Goal: Entertainment & Leisure: Browse casually

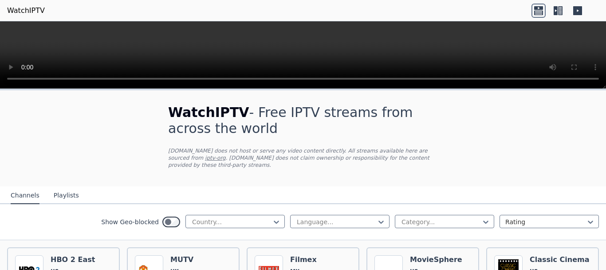
scroll to position [897, 0]
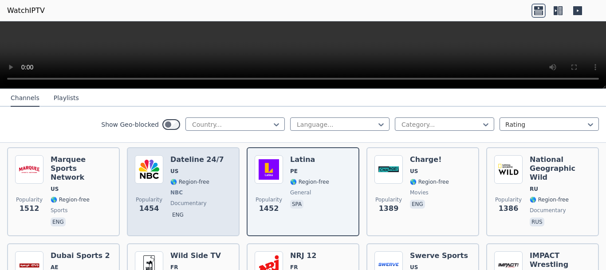
click at [198, 178] on span "🌎 Region-free" at bounding box center [189, 181] width 39 height 7
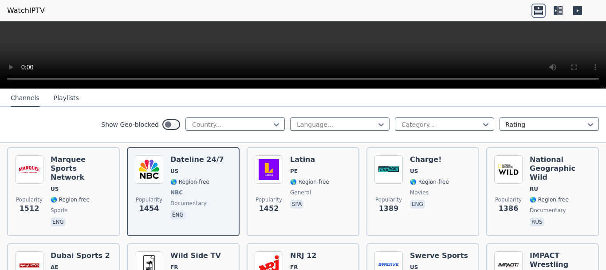
click at [383, 107] on div "Show Geo-blocked Country... Language... Category... Rating" at bounding box center [303, 125] width 606 height 36
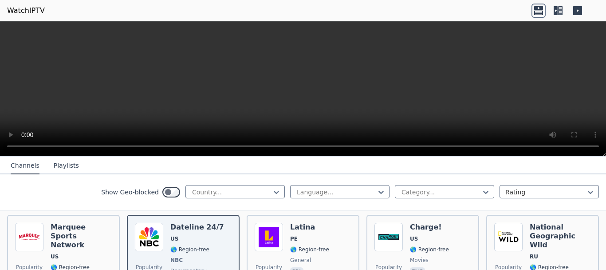
drag, startPoint x: 605, startPoint y: 87, endPoint x: 606, endPoint y: 203, distance: 115.9
click at [606, 156] on div at bounding box center [303, 88] width 606 height 135
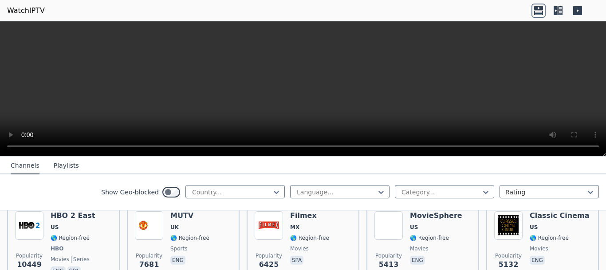
scroll to position [112, 0]
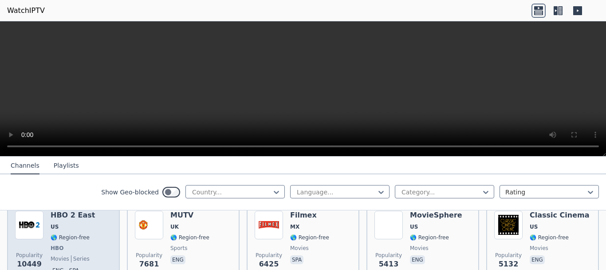
click at [51, 244] on div "HBO 2 East US 🌎 Region-free HBO movies series eng spa" at bounding box center [73, 243] width 44 height 66
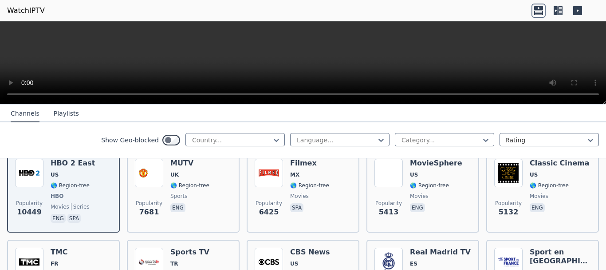
drag, startPoint x: 603, startPoint y: 156, endPoint x: 601, endPoint y: 104, distance: 52.0
click at [601, 104] on div at bounding box center [303, 62] width 606 height 83
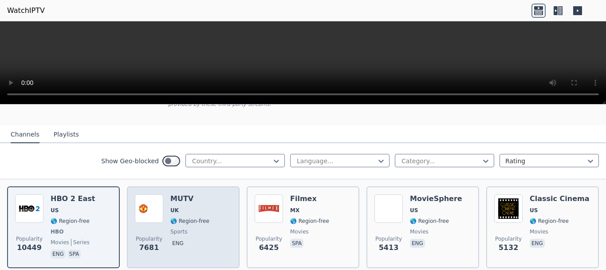
scroll to position [56, 0]
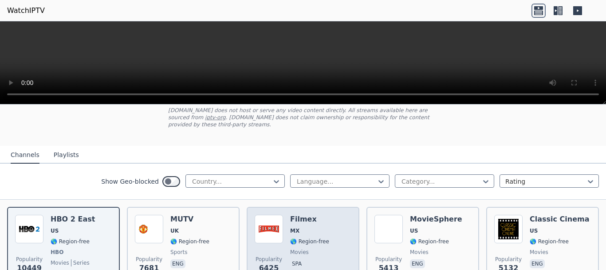
click at [351, 216] on div "Popularity 6425 Filmex MX 🌎 Region-free movies spa" at bounding box center [303, 247] width 97 height 66
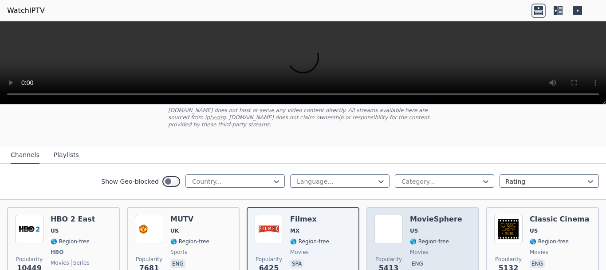
scroll to position [112, 0]
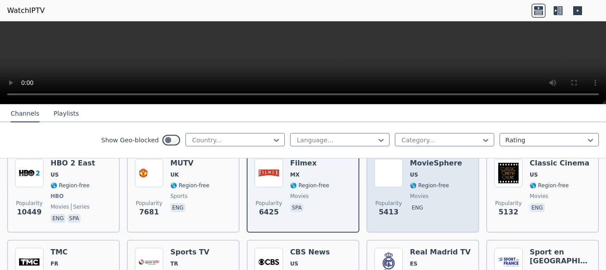
click at [438, 206] on span "eng" at bounding box center [436, 208] width 52 height 11
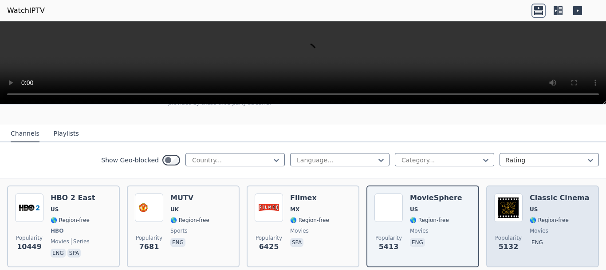
scroll to position [56, 0]
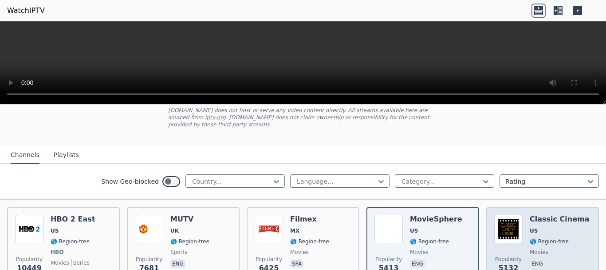
click at [545, 229] on div "Classic Cinema US 🌎 Region-free movies eng" at bounding box center [560, 247] width 60 height 66
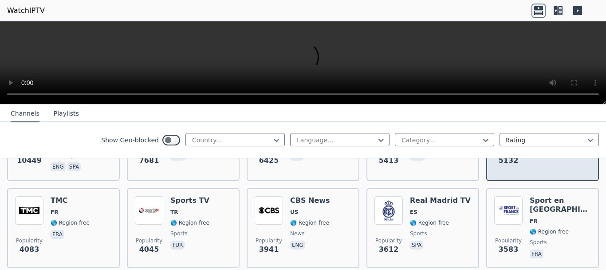
scroll to position [168, 0]
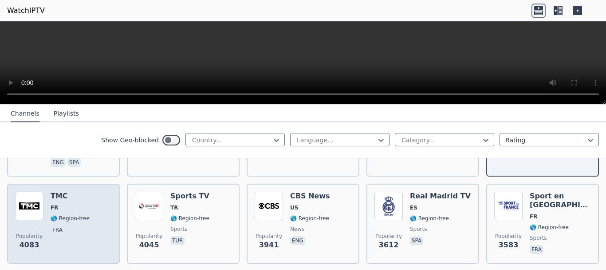
click at [41, 227] on span "Popularity 4083" at bounding box center [29, 241] width 28 height 28
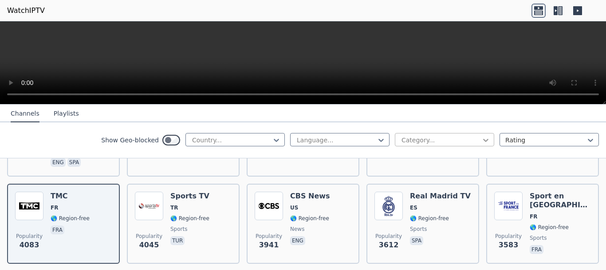
click at [490, 138] on icon at bounding box center [486, 139] width 9 height 9
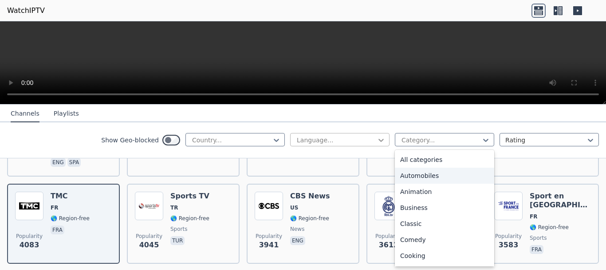
click at [381, 137] on icon at bounding box center [381, 139] width 9 height 9
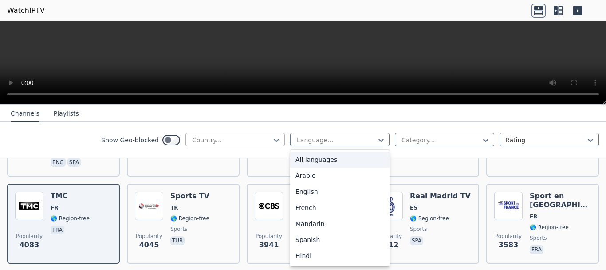
click at [263, 139] on div at bounding box center [231, 139] width 81 height 9
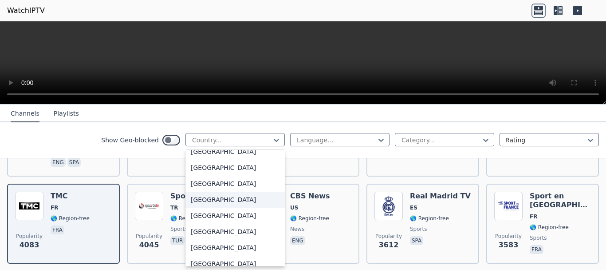
scroll to position [1343, 0]
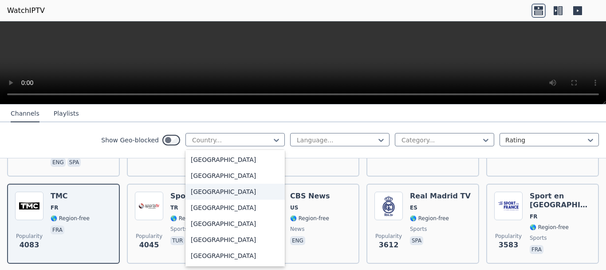
click at [208, 199] on div "[GEOGRAPHIC_DATA]" at bounding box center [235, 191] width 99 height 16
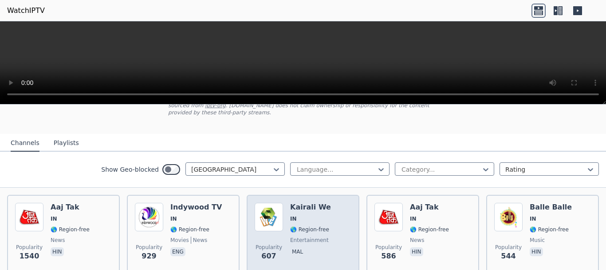
scroll to position [56, 0]
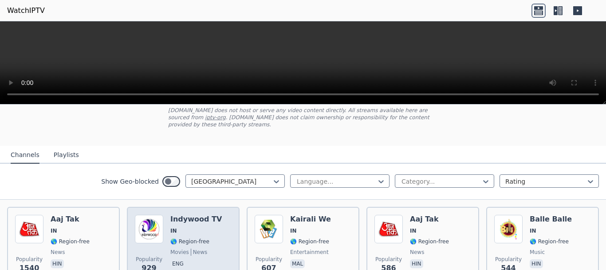
click at [199, 227] on span "IN" at bounding box center [196, 230] width 52 height 7
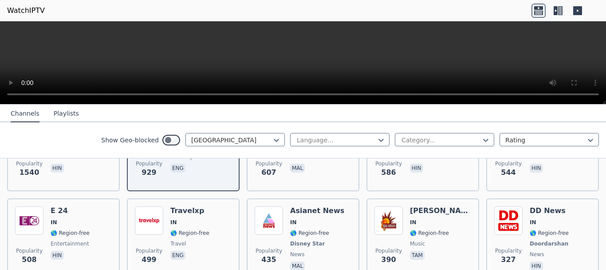
scroll to position [168, 0]
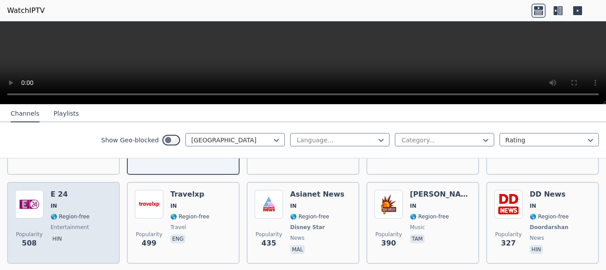
click at [96, 223] on div "Popularity 508 E 24 IN 🌎 Region-free entertainment hin" at bounding box center [63, 223] width 97 height 66
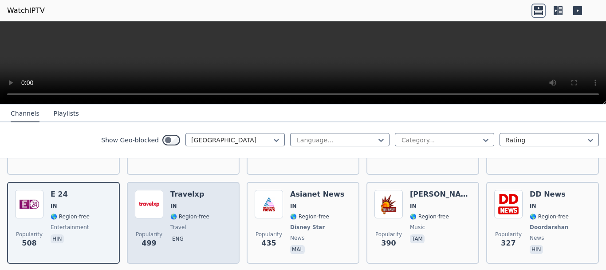
click at [236, 214] on div "Popularity 499 Travelxp IN 🌎 Region-free travel eng" at bounding box center [183, 223] width 113 height 82
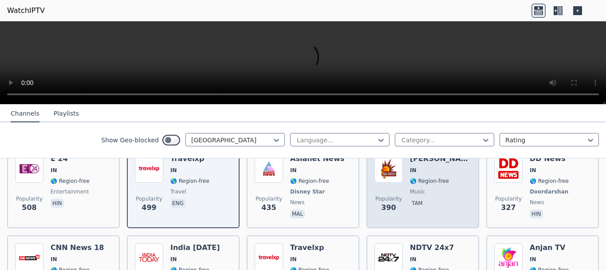
scroll to position [224, 0]
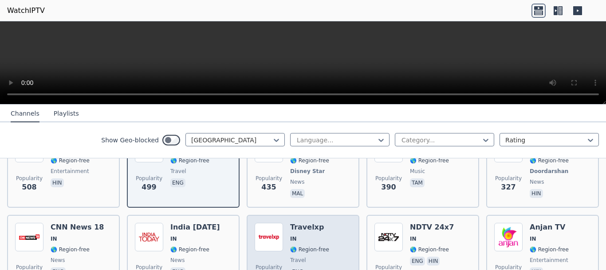
click at [315, 235] on span "IN" at bounding box center [309, 238] width 39 height 7
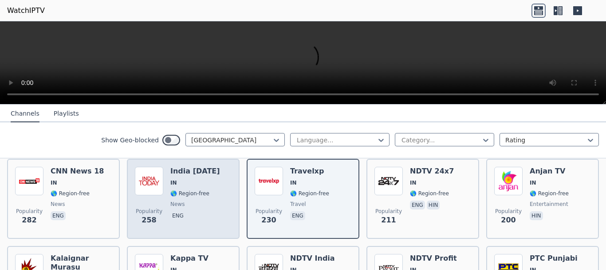
scroll to position [336, 0]
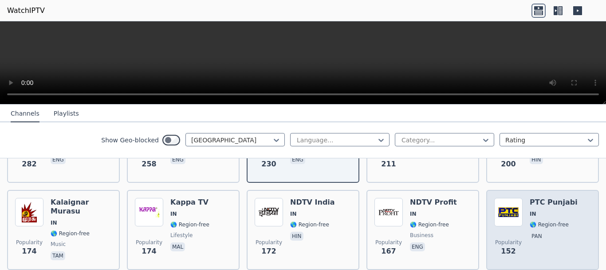
click at [539, 222] on div "PTC Punjabi IN 🌎 Region-free pan" at bounding box center [554, 230] width 48 height 64
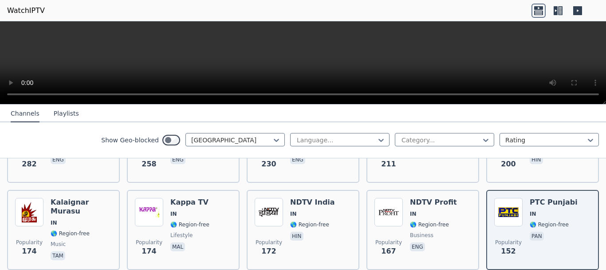
click at [59, 115] on button "Playlists" at bounding box center [66, 113] width 25 height 17
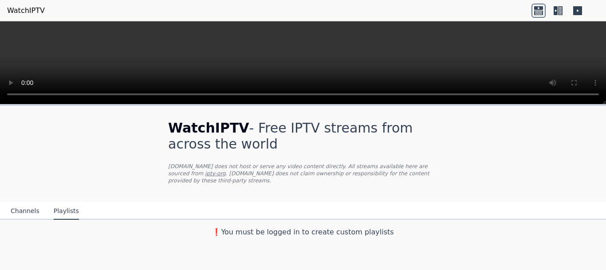
click at [17, 202] on button "Channels" at bounding box center [25, 210] width 29 height 17
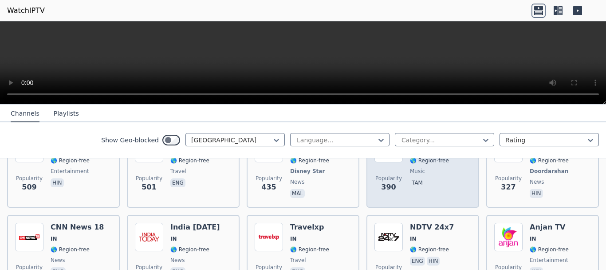
scroll to position [280, 0]
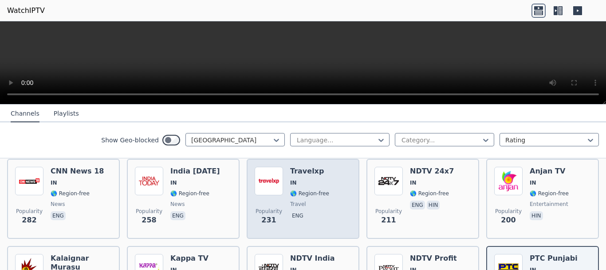
click at [313, 200] on span "travel" at bounding box center [309, 203] width 39 height 7
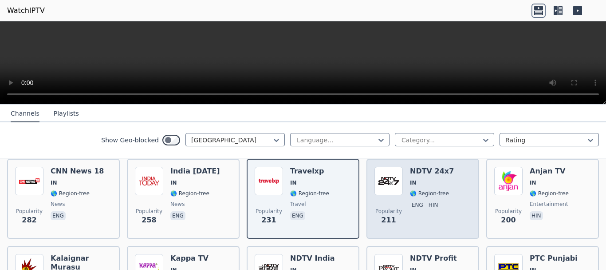
click at [456, 218] on div "Popularity 211 NDTV 24x7 IN 🌎 Region-free eng hin" at bounding box center [423, 198] width 97 height 64
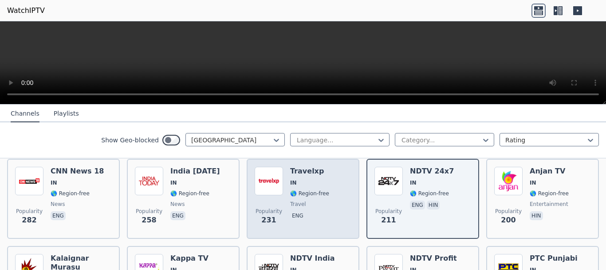
click at [301, 211] on p "eng" at bounding box center [297, 215] width 15 height 9
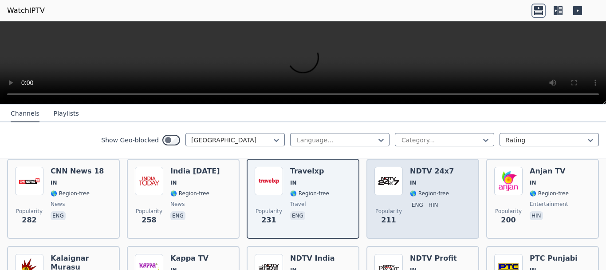
scroll to position [336, 0]
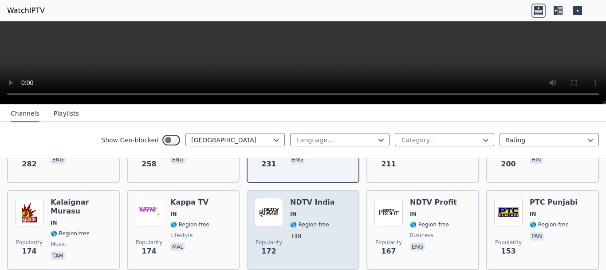
click at [310, 221] on span "🌎 Region-free" at bounding box center [309, 224] width 39 height 7
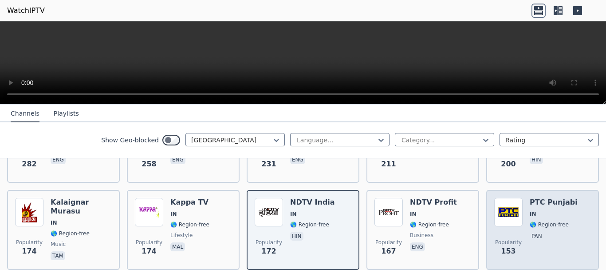
click at [537, 221] on span "🌎 Region-free" at bounding box center [549, 224] width 39 height 7
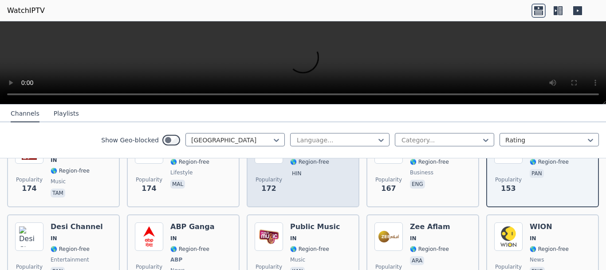
scroll to position [448, 0]
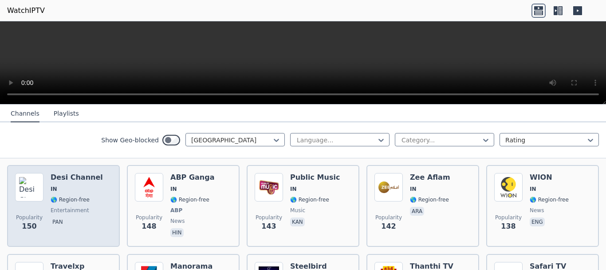
click at [85, 217] on span "pan" at bounding box center [77, 222] width 52 height 11
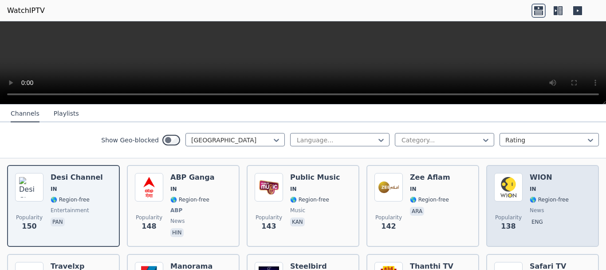
click at [579, 202] on div "Popularity 138 [PERSON_NAME] IN 🌎 Region-free news eng" at bounding box center [543, 206] width 97 height 66
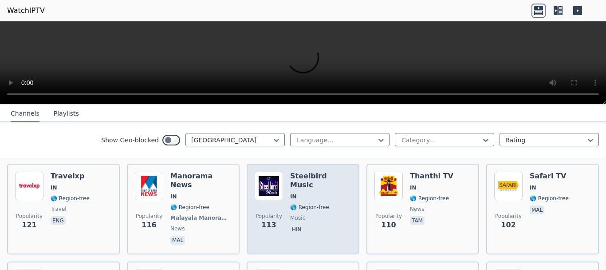
scroll to position [559, 0]
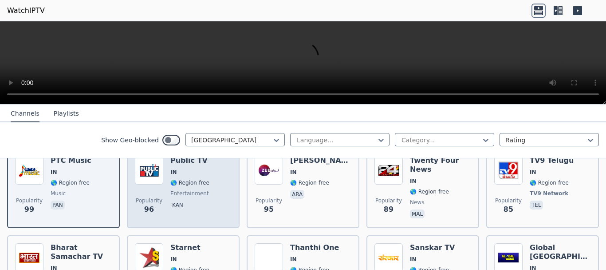
scroll to position [671, 0]
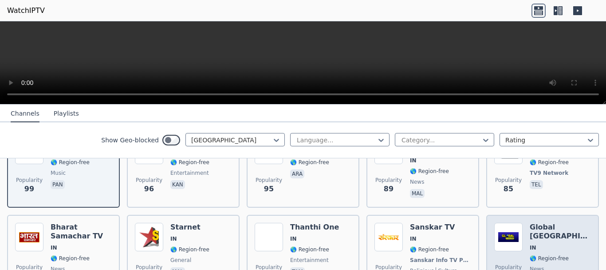
click at [551, 244] on span "IN" at bounding box center [560, 247] width 61 height 7
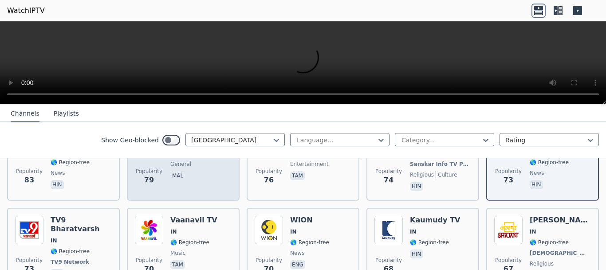
scroll to position [783, 0]
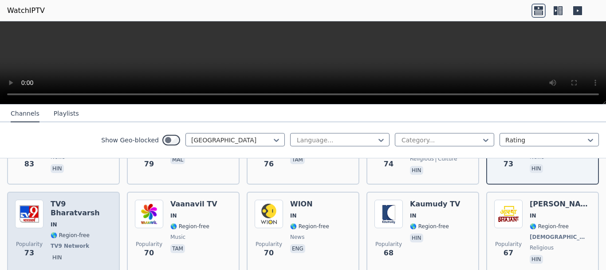
click at [30, 247] on span "73" at bounding box center [29, 252] width 10 height 11
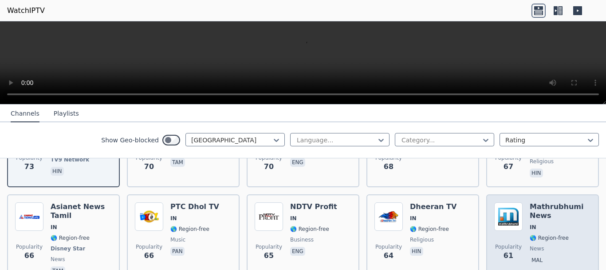
scroll to position [895, 0]
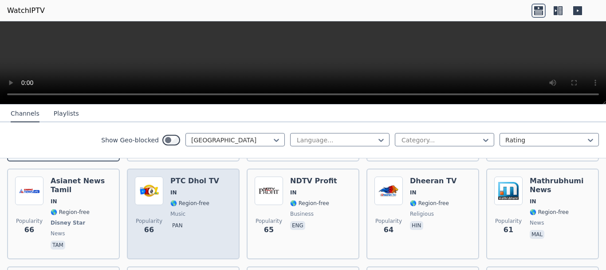
click at [179, 221] on p "pan" at bounding box center [177, 225] width 14 height 9
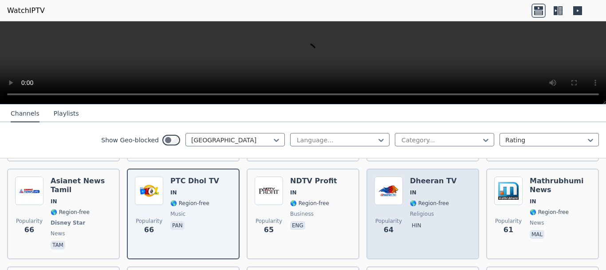
scroll to position [951, 0]
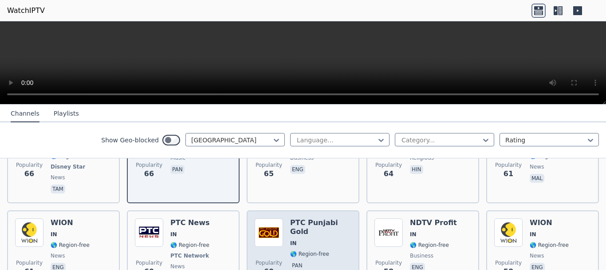
click at [294, 239] on span "IN" at bounding box center [293, 242] width 7 height 7
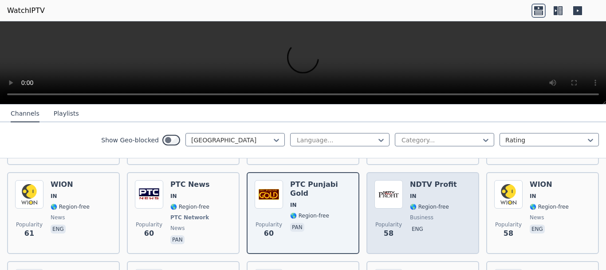
scroll to position [1007, 0]
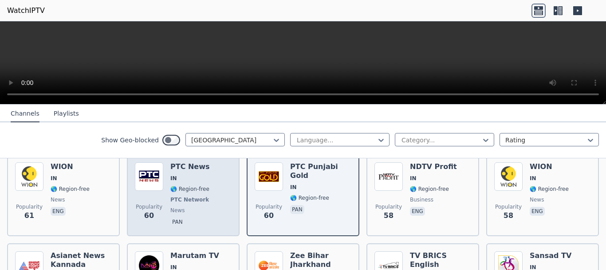
click at [191, 200] on div "PTC News IN 🌎 Region-free PTC Network news pan" at bounding box center [190, 195] width 40 height 66
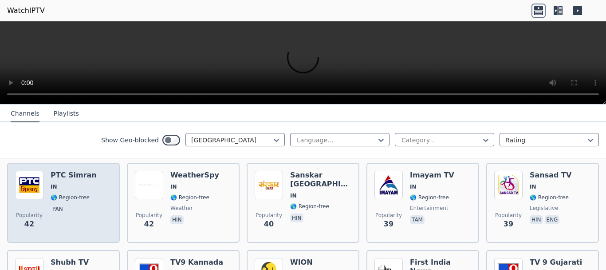
scroll to position [1343, 0]
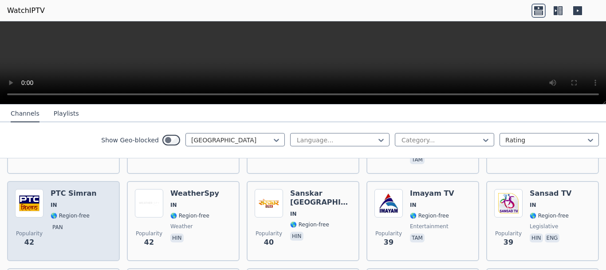
click at [86, 206] on div "PTC [PERSON_NAME] IN 🌎 Region-free pan" at bounding box center [74, 221] width 46 height 64
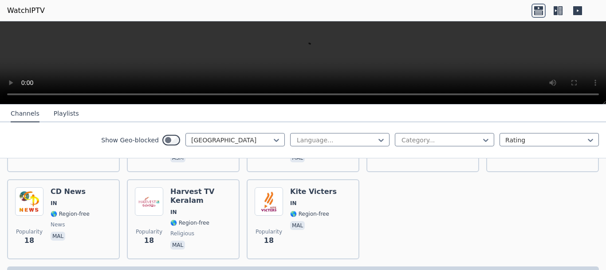
scroll to position [2488, 0]
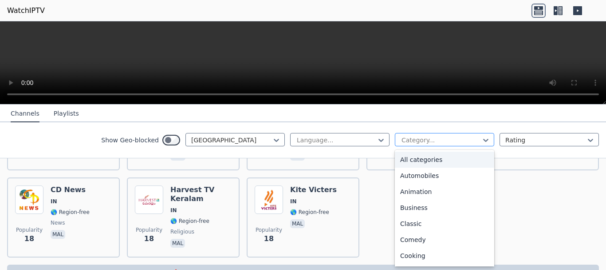
click at [440, 138] on div at bounding box center [441, 139] width 81 height 9
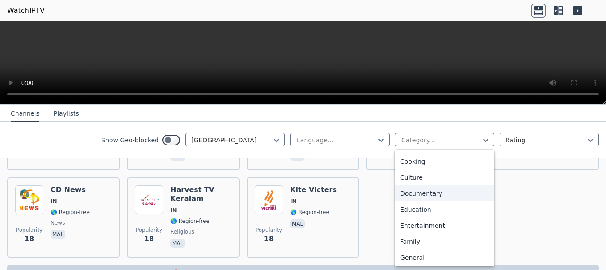
scroll to position [112, 0]
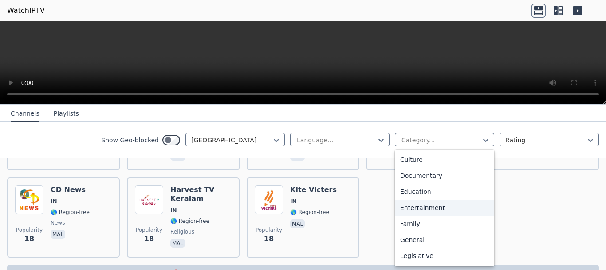
click at [428, 209] on div "Entertainment" at bounding box center [444, 207] width 99 height 16
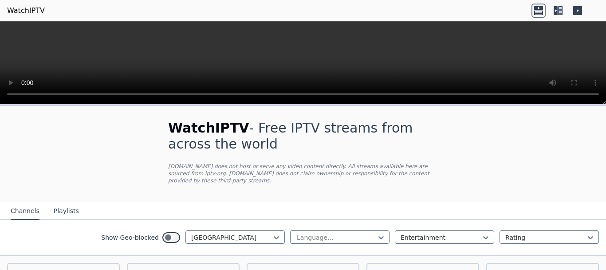
scroll to position [112, 0]
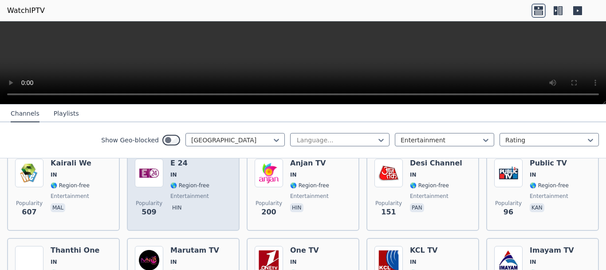
click at [198, 203] on span "hin" at bounding box center [189, 208] width 39 height 11
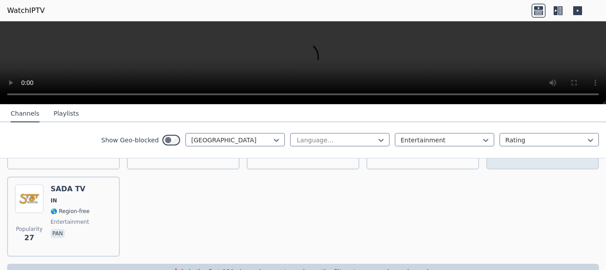
scroll to position [277, 0]
